Goal: Use online tool/utility: Utilize a website feature to perform a specific function

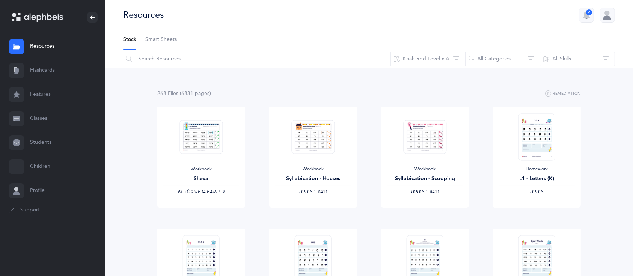
click at [47, 72] on link "Flashcards" at bounding box center [52, 71] width 105 height 24
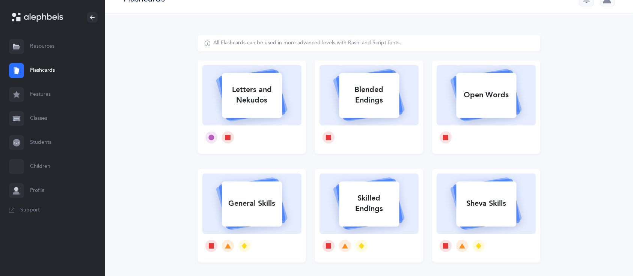
scroll to position [15, 0]
click at [238, 116] on rect at bounding box center [252, 96] width 60 height 45
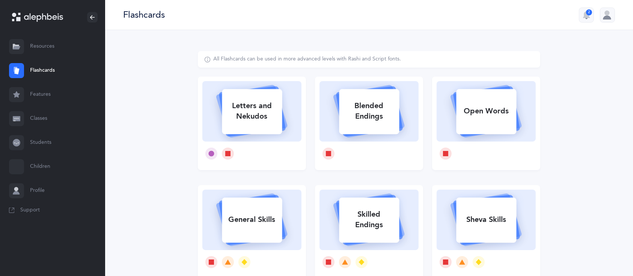
select select
select select "single"
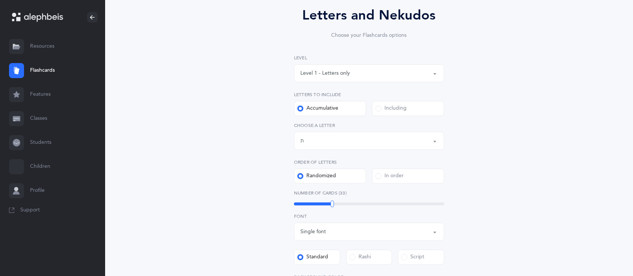
scroll to position [68, 0]
click at [374, 133] on button "Letters up until: ת" at bounding box center [369, 140] width 150 height 18
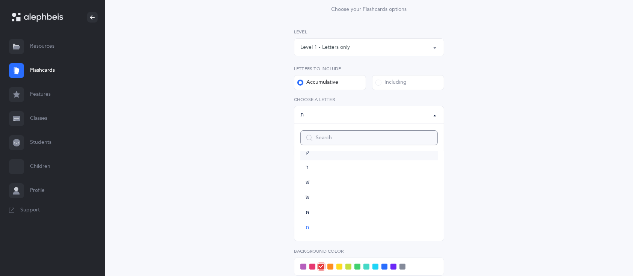
scroll to position [92, 0]
click at [333, 183] on link "שׁ" at bounding box center [369, 183] width 137 height 15
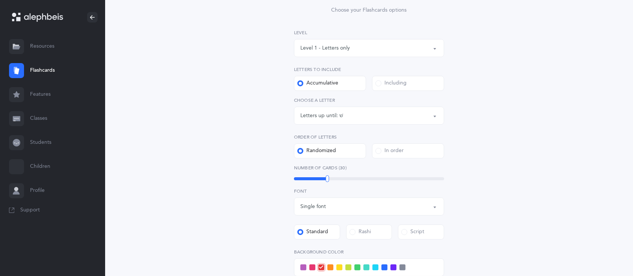
click at [338, 111] on div "Letters up until: שׁ" at bounding box center [369, 115] width 137 height 13
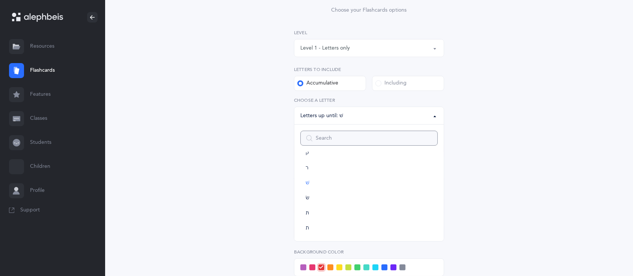
scroll to position [398, 0]
click at [324, 216] on link "שׂ" at bounding box center [369, 217] width 137 height 15
select select "87"
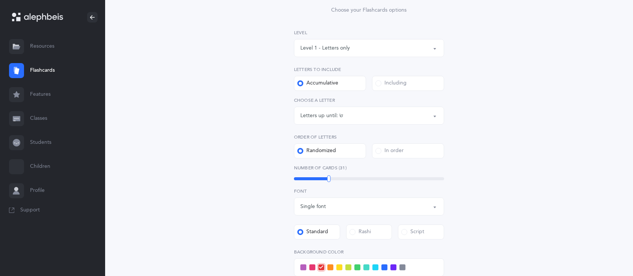
click at [351, 113] on div "Letters up until: שׂ" at bounding box center [369, 115] width 137 height 13
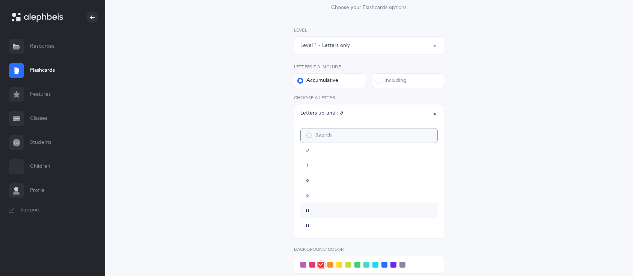
scroll to position [96, 0]
click at [396, 110] on div "Letters up until: שׂ" at bounding box center [369, 112] width 137 height 13
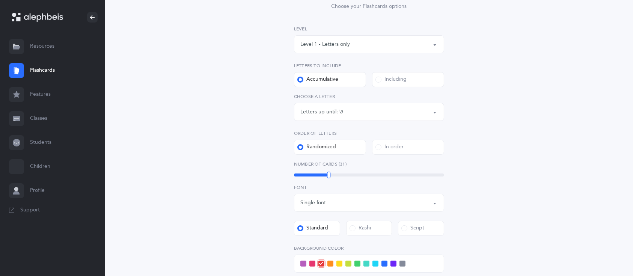
click at [383, 113] on div "Letters up until: שׂ" at bounding box center [369, 112] width 137 height 13
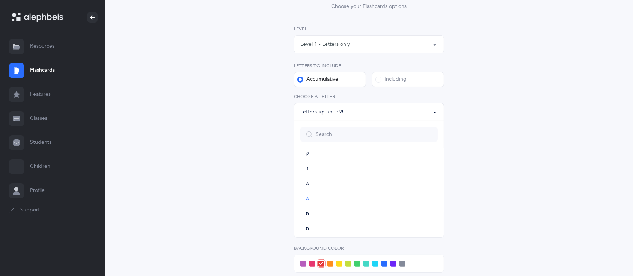
click at [383, 113] on div "Letters up until: שׂ" at bounding box center [369, 112] width 137 height 13
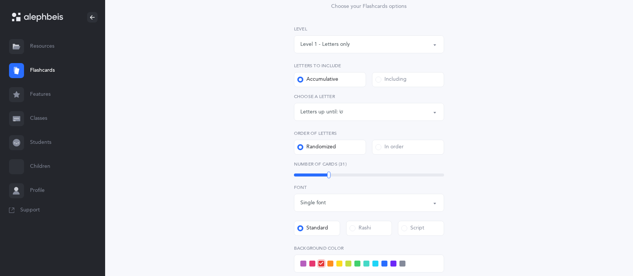
click at [356, 44] on div "Level 1 - Letters only" at bounding box center [369, 44] width 137 height 13
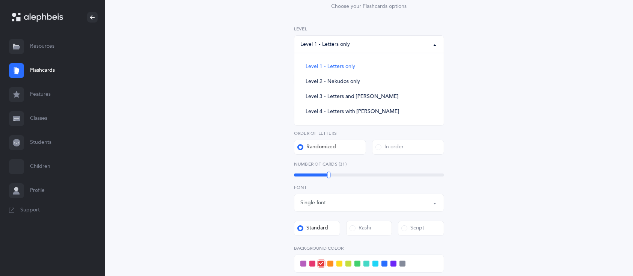
click at [356, 44] on div "Level 1 - Letters only" at bounding box center [369, 44] width 137 height 13
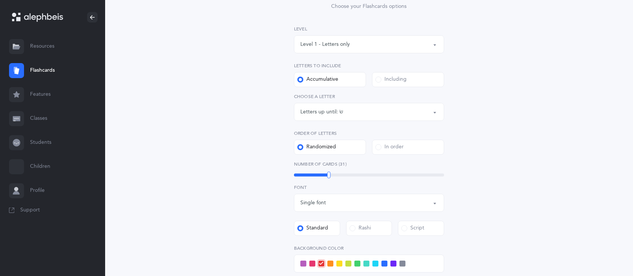
click at [392, 81] on div "Including" at bounding box center [391, 80] width 31 height 8
click at [0, 0] on input "Including" at bounding box center [0, 0] width 0 height 0
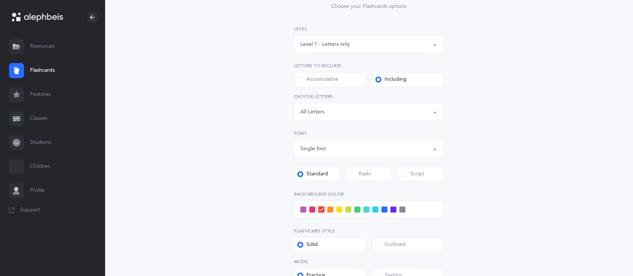
click at [364, 116] on div "Letters: All Letters" at bounding box center [369, 112] width 137 height 13
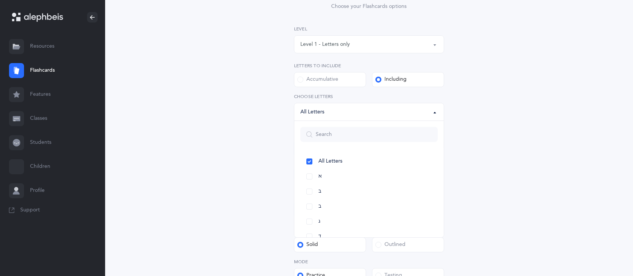
click at [436, 109] on button "Letters: All Letters" at bounding box center [369, 112] width 150 height 18
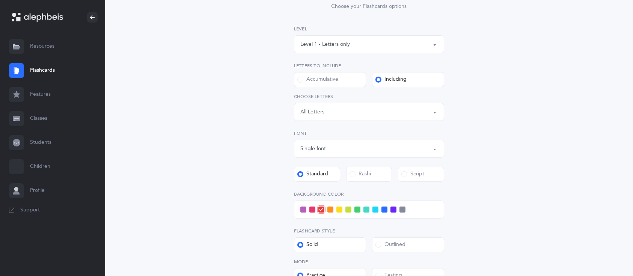
click at [398, 115] on div "Letters: All Letters" at bounding box center [369, 112] width 137 height 13
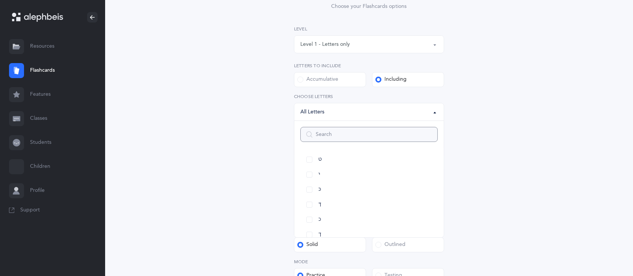
scroll to position [153, 0]
click at [308, 184] on link "כּ" at bounding box center [369, 188] width 137 height 15
select select "82"
click at [307, 198] on link "ךּ" at bounding box center [369, 203] width 137 height 15
click at [310, 214] on link "כ" at bounding box center [369, 218] width 137 height 15
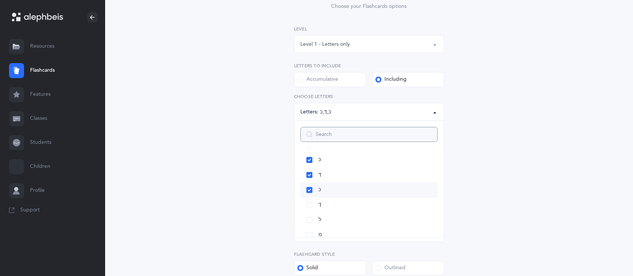
scroll to position [183, 0]
click at [311, 203] on link "ך" at bounding box center [369, 203] width 137 height 15
click at [308, 195] on link "ע" at bounding box center [369, 193] width 137 height 15
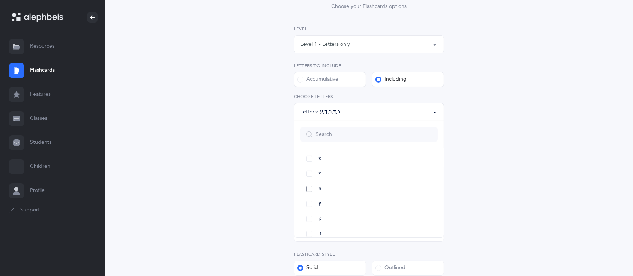
click at [308, 195] on link "צ" at bounding box center [369, 188] width 137 height 15
click at [309, 166] on link "פּ" at bounding box center [369, 169] width 137 height 15
click at [307, 186] on link "פ" at bounding box center [369, 184] width 137 height 15
click at [308, 197] on link "ף" at bounding box center [369, 199] width 137 height 15
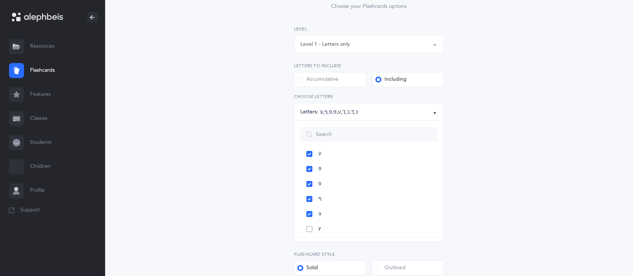
click at [309, 231] on link "ץ" at bounding box center [369, 229] width 137 height 15
click at [306, 215] on link "שׂ" at bounding box center [369, 212] width 137 height 15
click at [313, 197] on link "שׁ" at bounding box center [369, 197] width 137 height 15
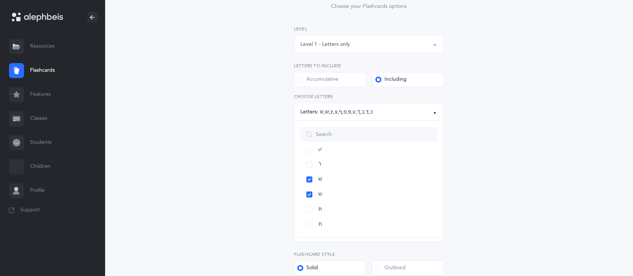
click at [250, 236] on div "Letters and Nekudos Choose your Flashcards options Level 1 - Letters only Level…" at bounding box center [369, 163] width 343 height 417
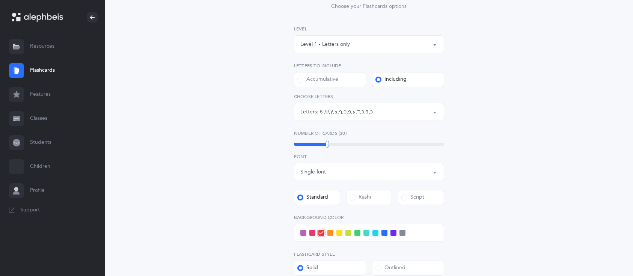
click at [367, 231] on span at bounding box center [367, 233] width 6 height 6
click at [0, 0] on input "checkbox" at bounding box center [0, 0] width 0 height 0
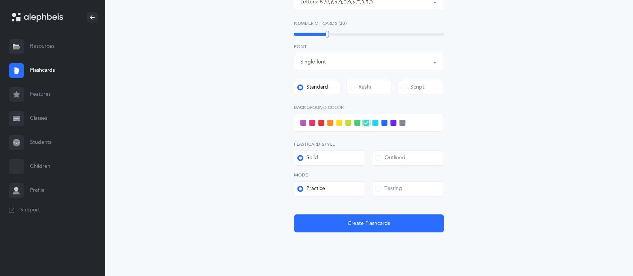
scroll to position [222, 0]
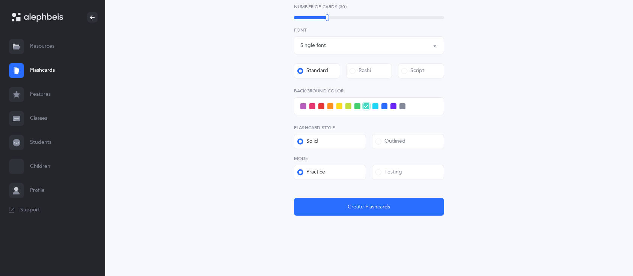
click at [400, 172] on div "Testing" at bounding box center [389, 173] width 27 height 8
click at [0, 0] on input "Testing" at bounding box center [0, 0] width 0 height 0
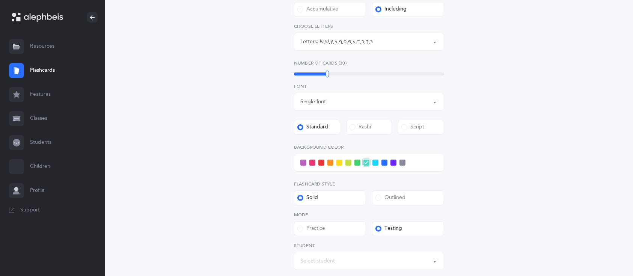
scroll to position [165, 0]
drag, startPoint x: 328, startPoint y: 76, endPoint x: 319, endPoint y: 74, distance: 9.1
click at [319, 74] on div at bounding box center [318, 74] width 3 height 7
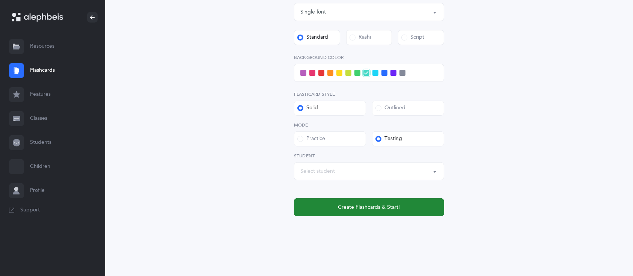
click at [400, 203] on button "Create Flashcards & Start!" at bounding box center [369, 207] width 150 height 18
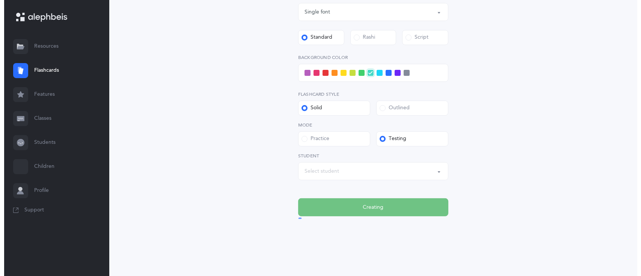
scroll to position [0, 0]
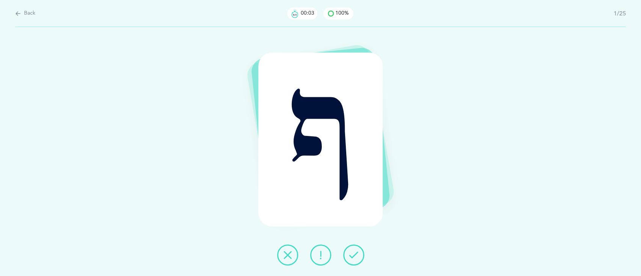
click at [354, 251] on icon at bounding box center [353, 255] width 9 height 9
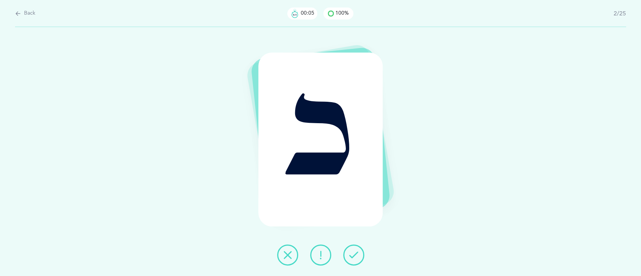
click at [354, 251] on icon at bounding box center [353, 255] width 9 height 9
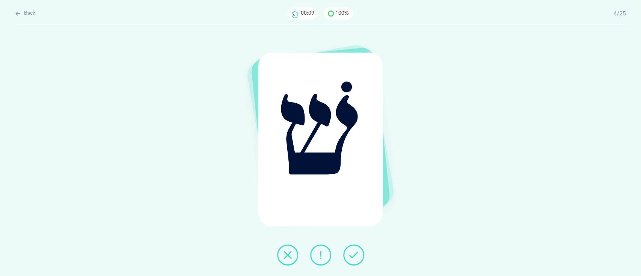
click at [354, 251] on icon at bounding box center [353, 255] width 9 height 9
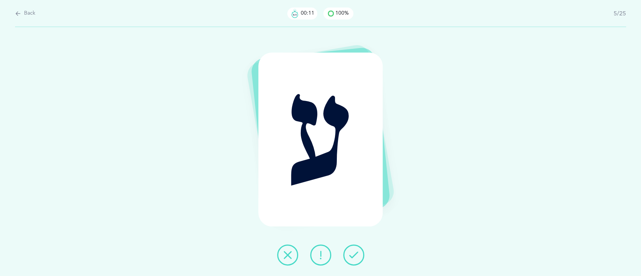
click at [354, 251] on icon at bounding box center [353, 255] width 9 height 9
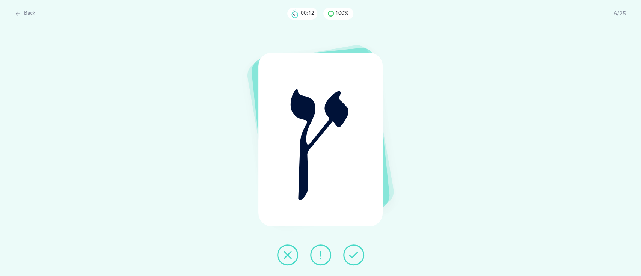
click at [354, 251] on icon at bounding box center [353, 255] width 9 height 9
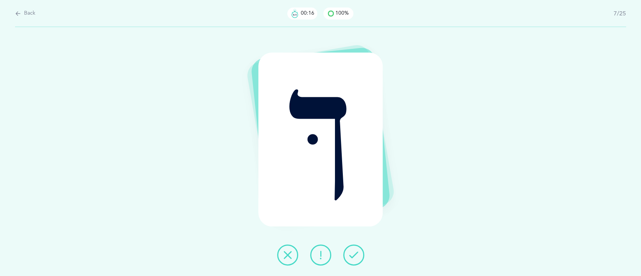
click at [354, 251] on icon at bounding box center [353, 255] width 9 height 9
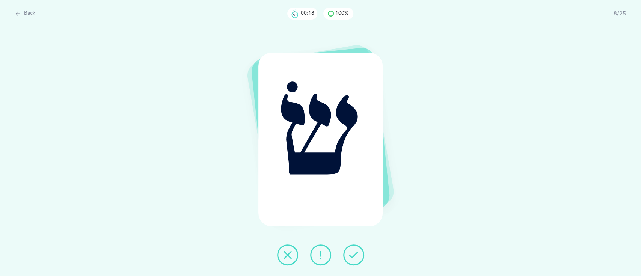
click at [354, 251] on icon at bounding box center [353, 255] width 9 height 9
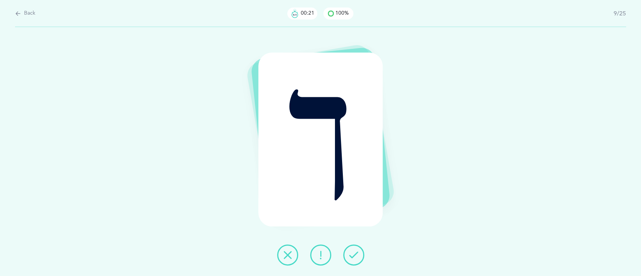
click at [354, 251] on icon at bounding box center [353, 255] width 9 height 9
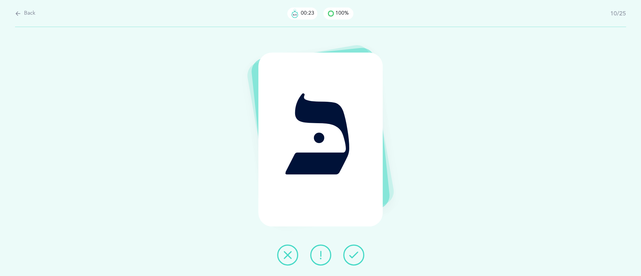
click at [354, 251] on icon at bounding box center [353, 255] width 9 height 9
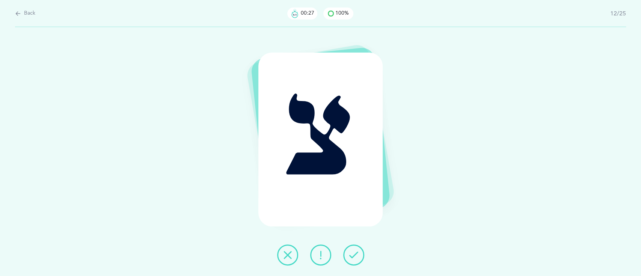
click at [354, 251] on icon at bounding box center [353, 255] width 9 height 9
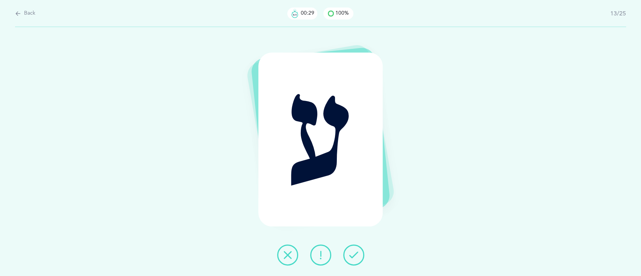
click at [354, 251] on icon at bounding box center [353, 255] width 9 height 9
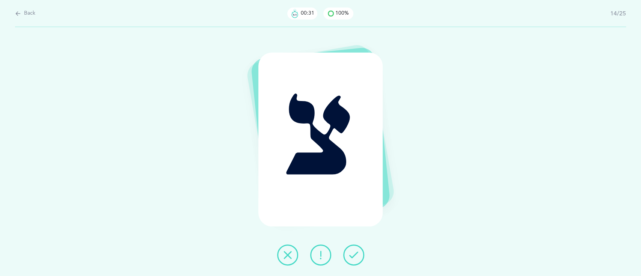
click at [354, 251] on icon at bounding box center [353, 255] width 9 height 9
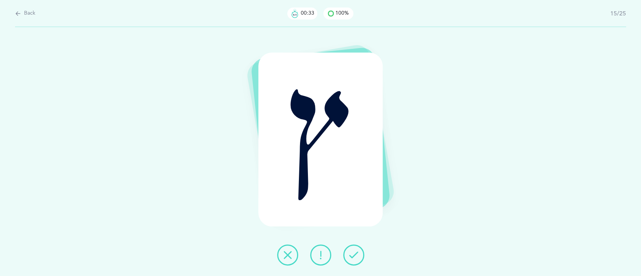
click at [354, 251] on icon at bounding box center [353, 255] width 9 height 9
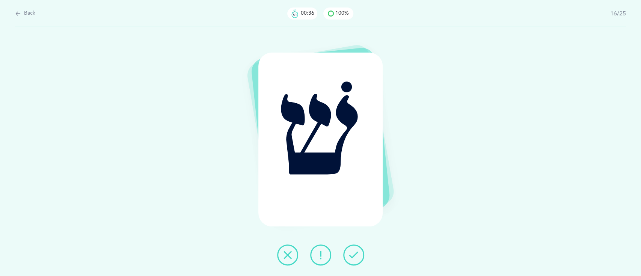
click at [354, 251] on icon at bounding box center [353, 255] width 9 height 9
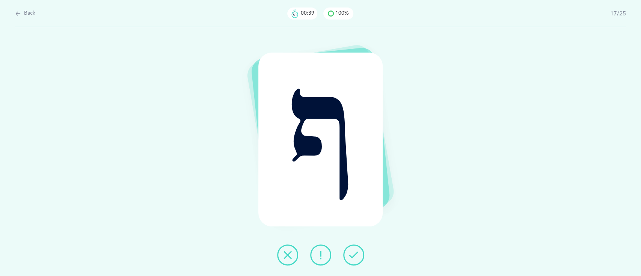
click at [354, 251] on icon at bounding box center [353, 255] width 9 height 9
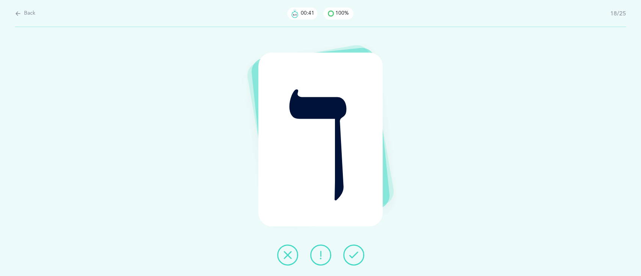
click at [354, 251] on icon at bounding box center [353, 255] width 9 height 9
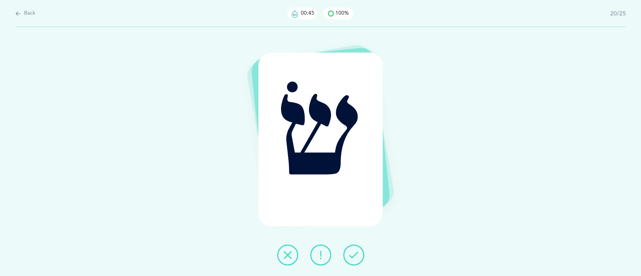
click at [354, 251] on icon at bounding box center [353, 255] width 9 height 9
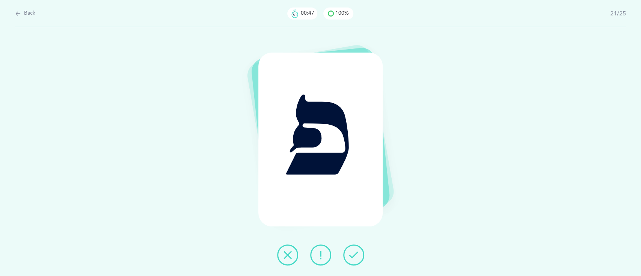
click at [354, 251] on icon at bounding box center [353, 255] width 9 height 9
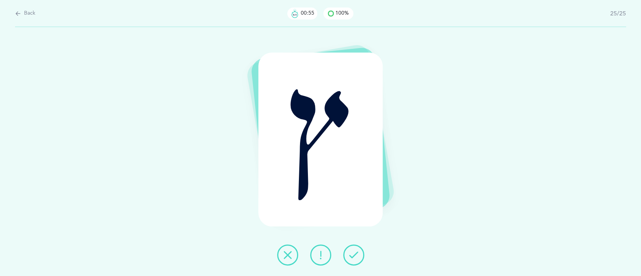
click at [354, 251] on icon at bounding box center [353, 255] width 9 height 9
